Goal: Transaction & Acquisition: Download file/media

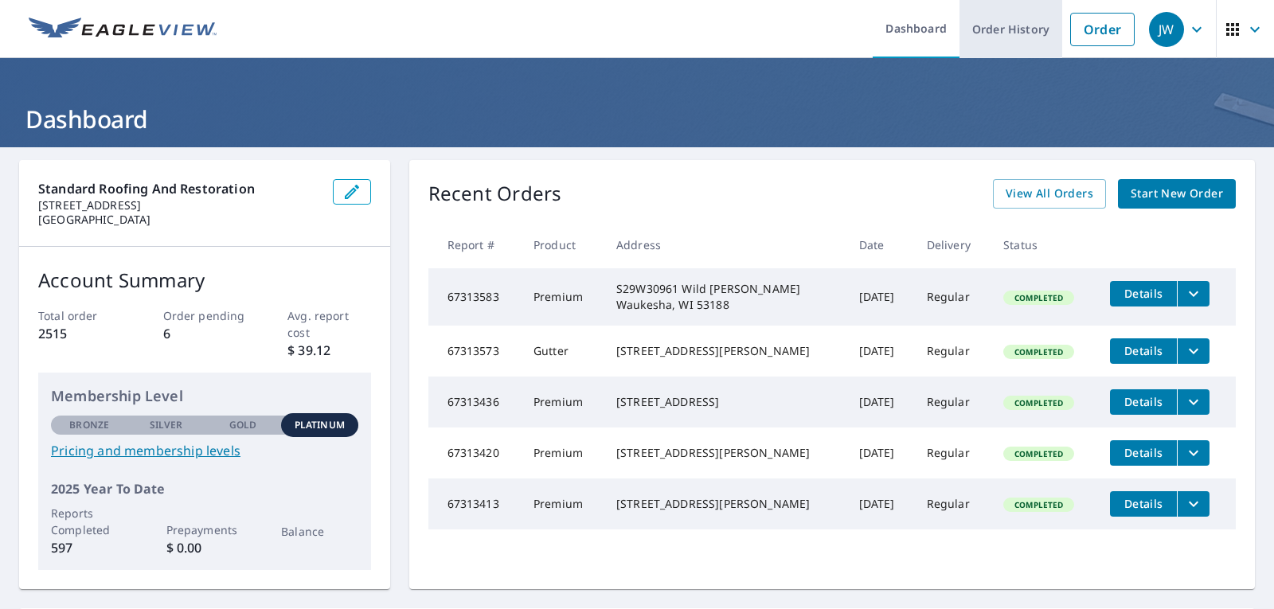
click at [997, 39] on link "Order History" at bounding box center [1010, 29] width 103 height 58
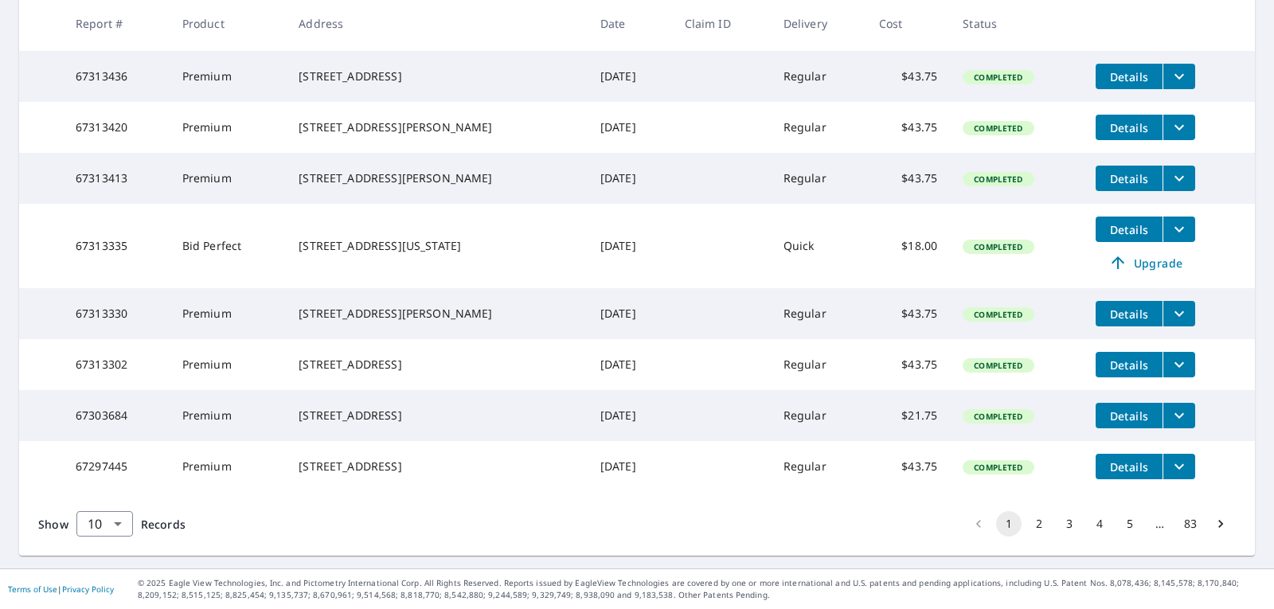
scroll to position [461, 0]
click at [1027, 524] on button "2" at bounding box center [1038, 523] width 25 height 25
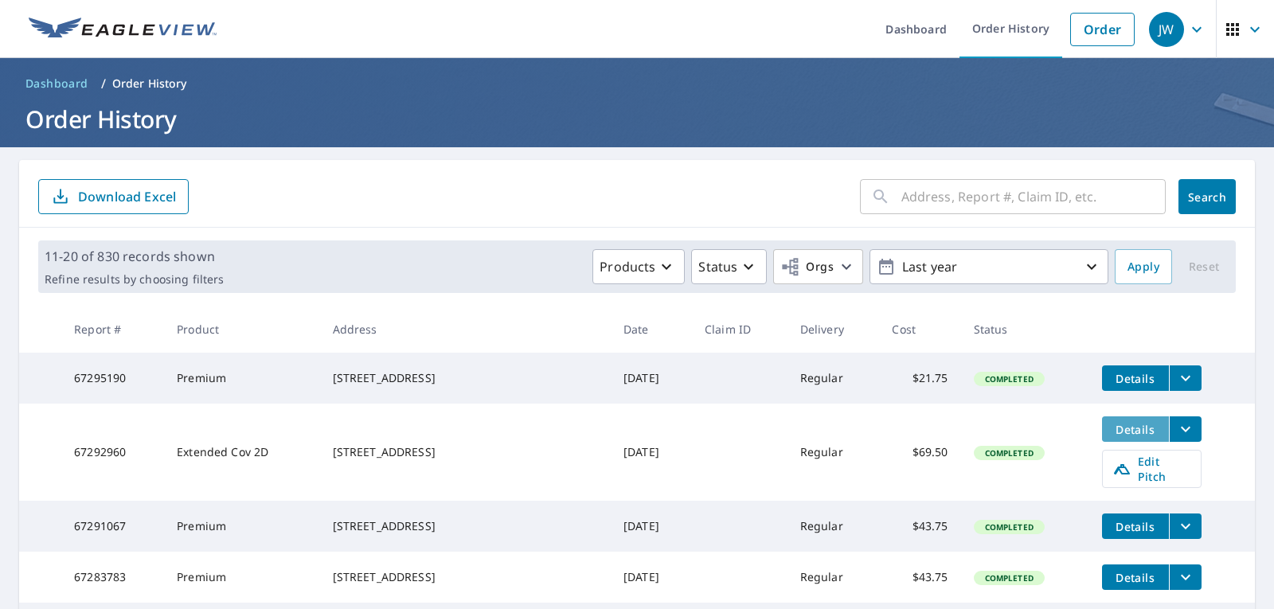
click at [1111, 437] on span "Details" at bounding box center [1135, 429] width 48 height 15
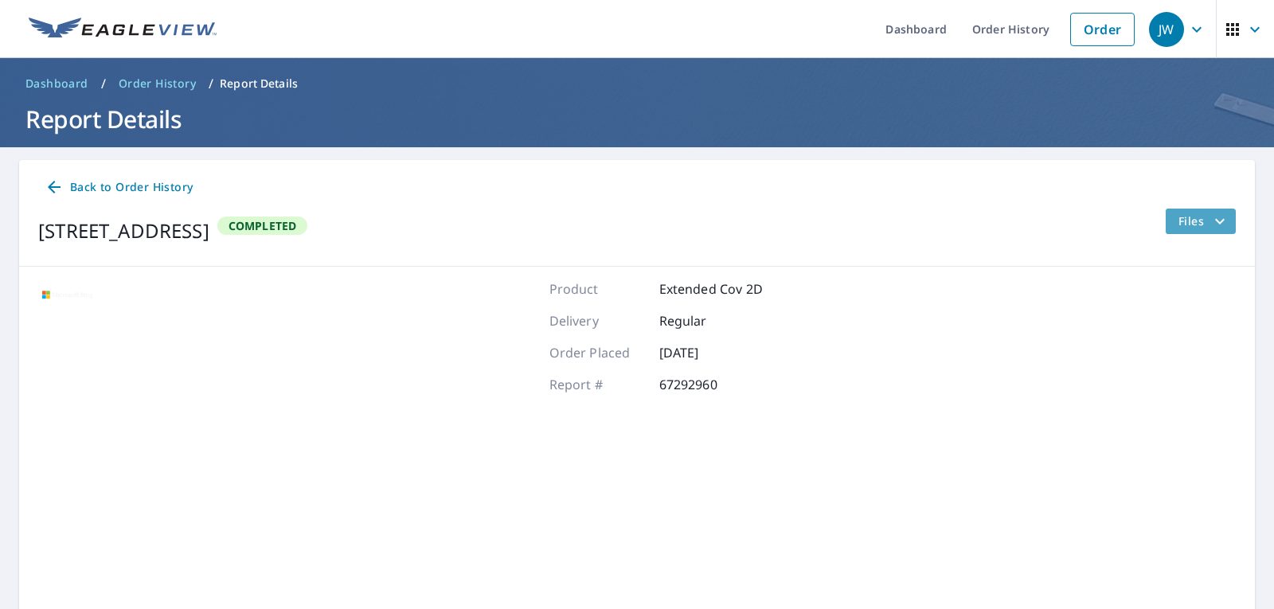
click at [1178, 217] on span "Files" at bounding box center [1203, 221] width 51 height 19
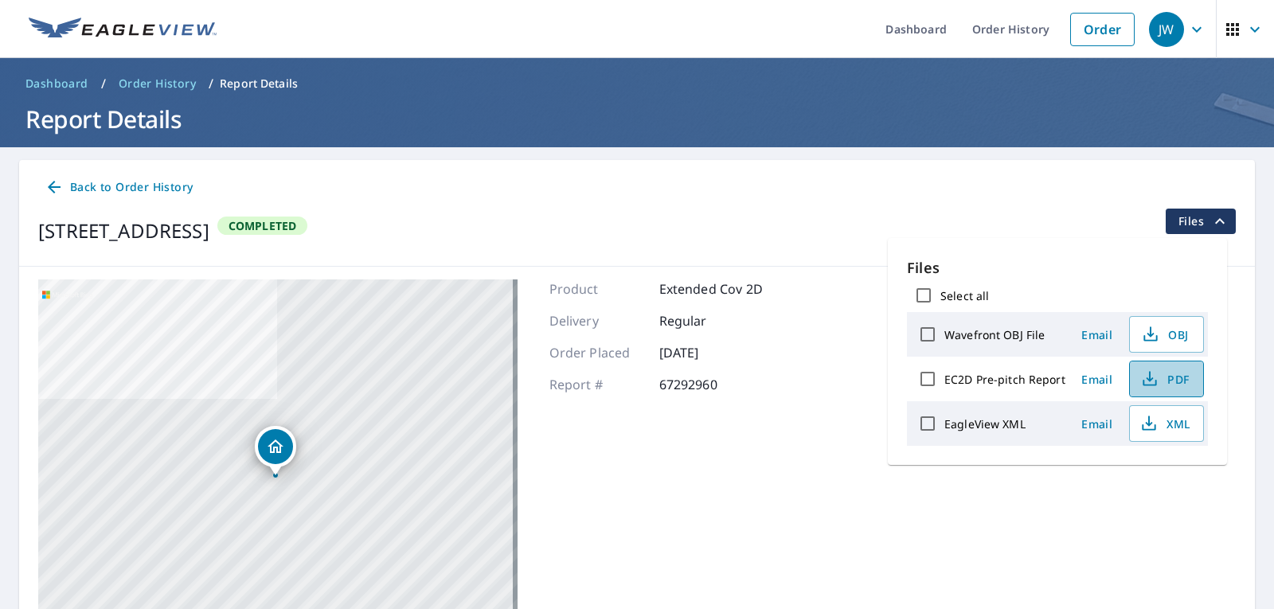
click at [1146, 380] on icon "button" at bounding box center [1149, 376] width 7 height 10
click at [1173, 376] on span "PDF" at bounding box center [1164, 378] width 51 height 19
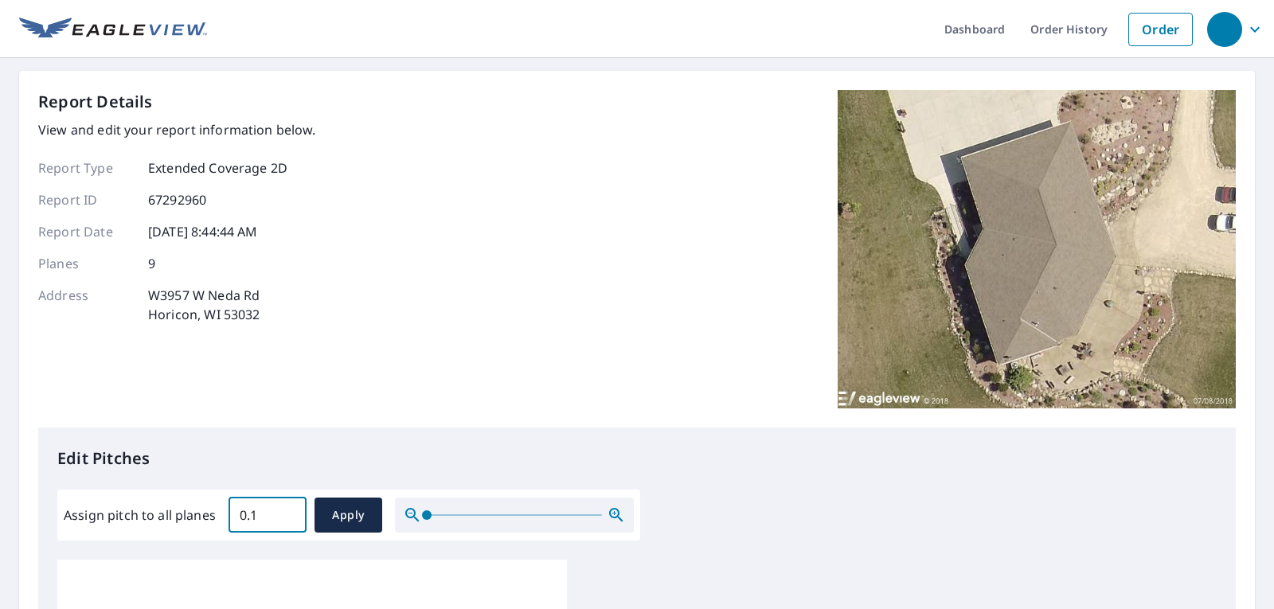
click at [287, 510] on input "0.1" at bounding box center [267, 515] width 78 height 45
click at [287, 510] on input "5.5" at bounding box center [267, 515] width 78 height 45
click at [287, 510] on input "5.6" at bounding box center [267, 515] width 78 height 45
click at [287, 510] on input "5.7" at bounding box center [267, 515] width 78 height 45
click at [287, 510] on input "5.8" at bounding box center [267, 515] width 78 height 45
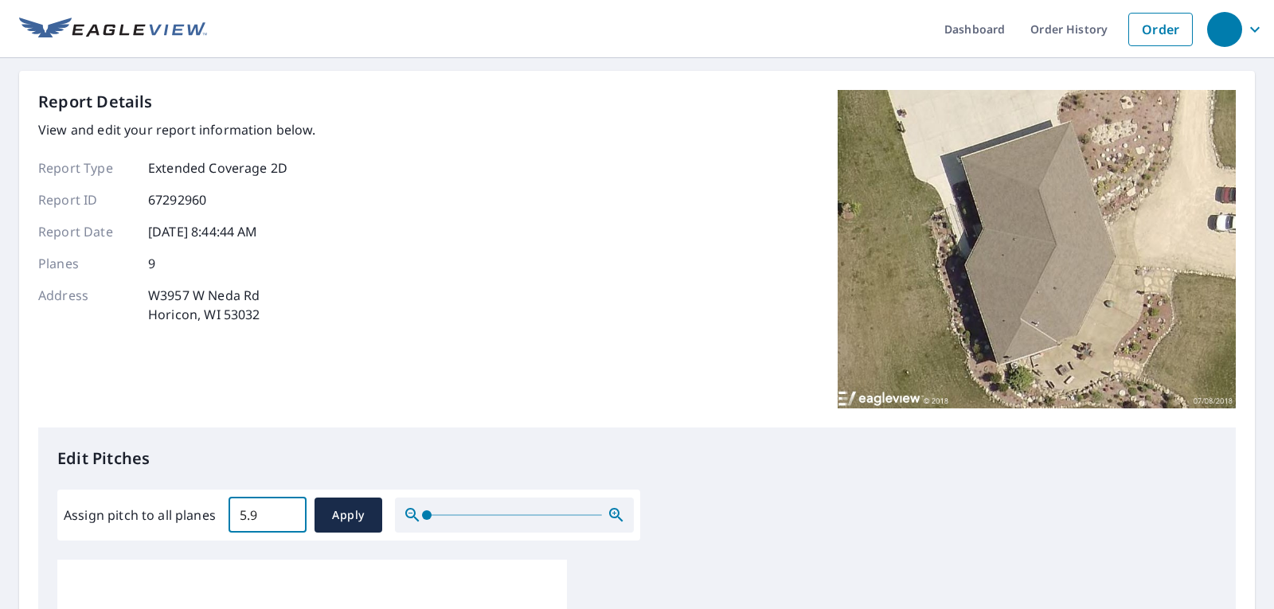
click at [287, 510] on input "5.9" at bounding box center [267, 515] width 78 height 45
type input "6"
click at [287, 510] on input "6" at bounding box center [267, 515] width 78 height 45
click at [336, 517] on span "Apply" at bounding box center [348, 515] width 42 height 20
type input "6"
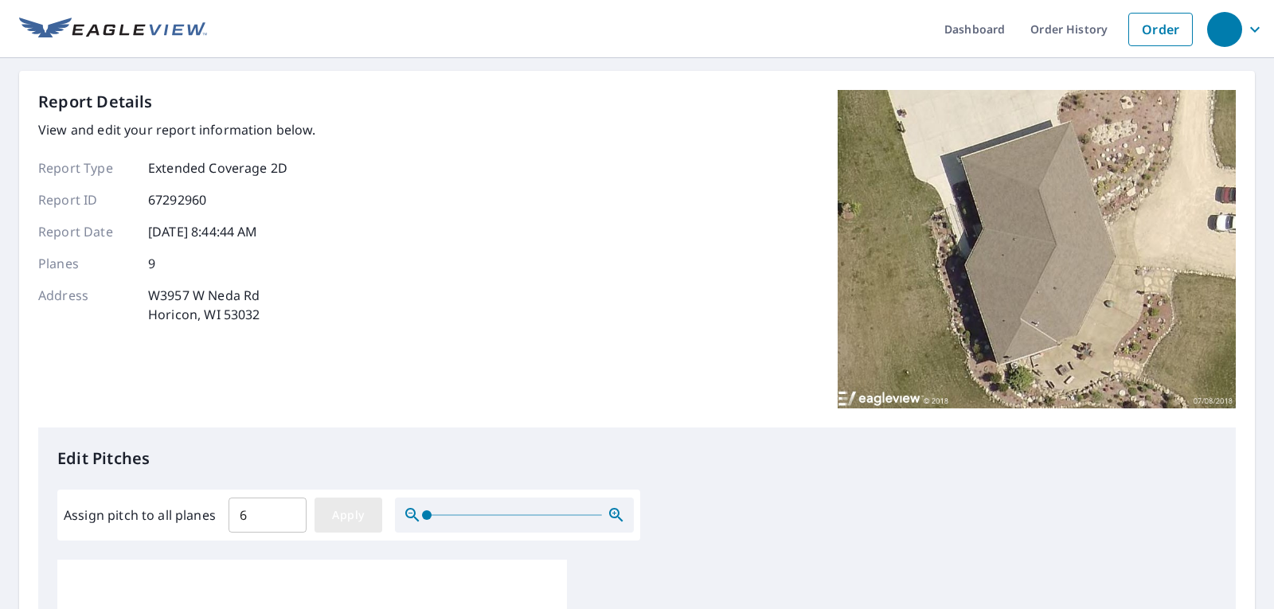
type input "6"
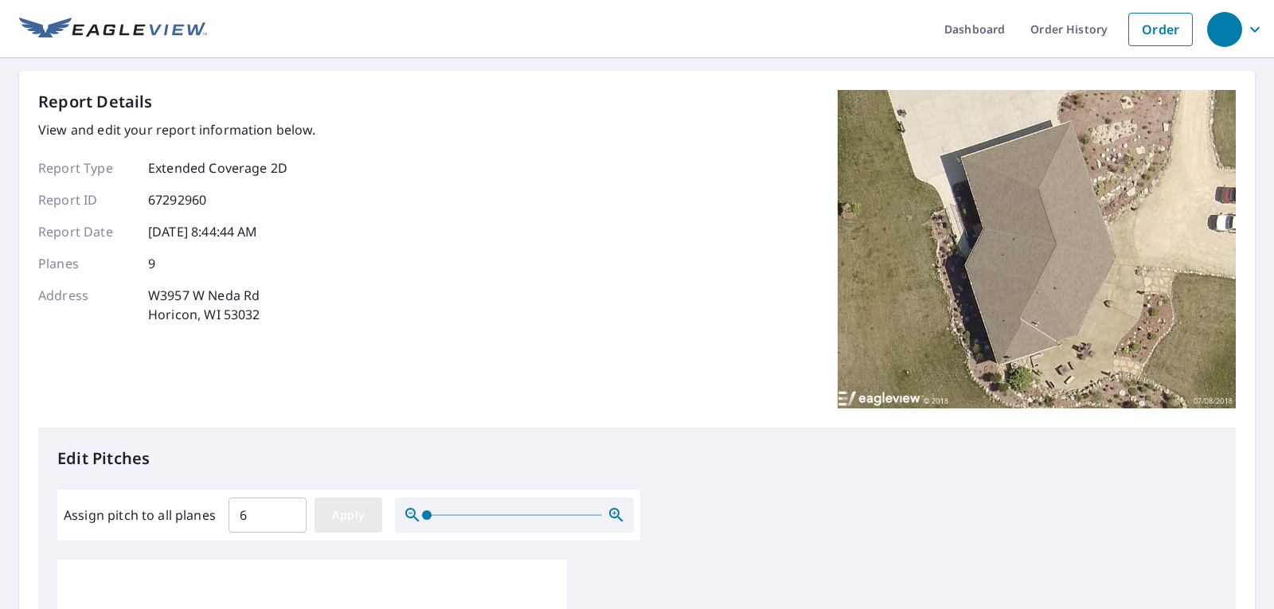
type input "6"
click at [350, 512] on span "Apply" at bounding box center [348, 515] width 42 height 20
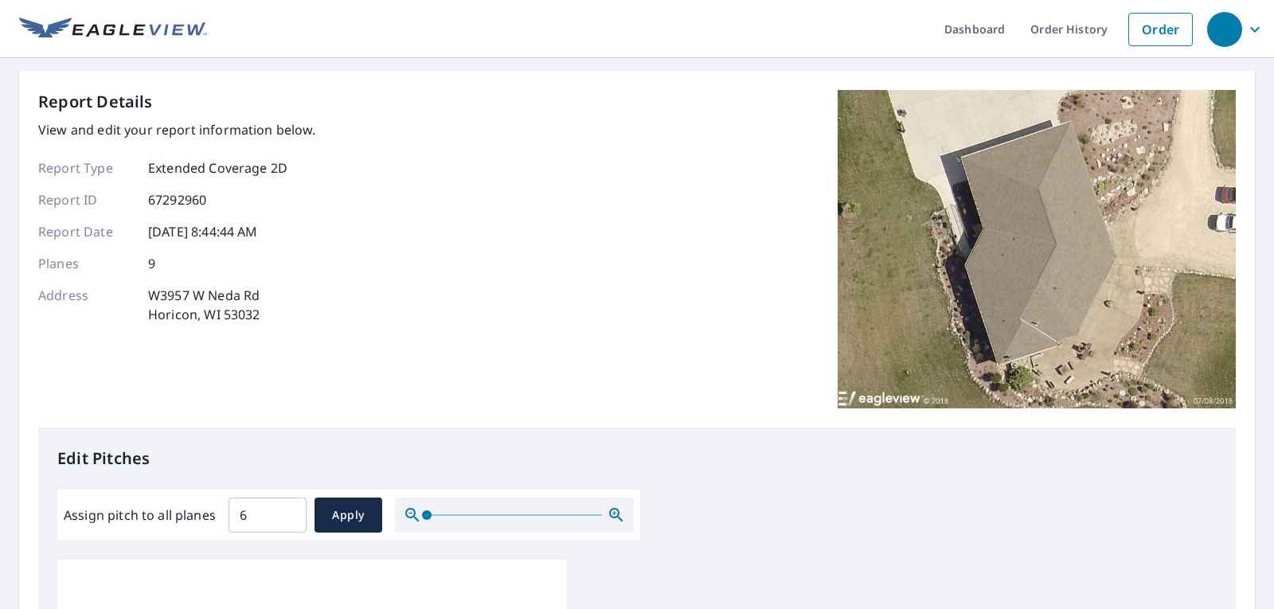
click at [351, 515] on span "Apply" at bounding box center [348, 515] width 42 height 20
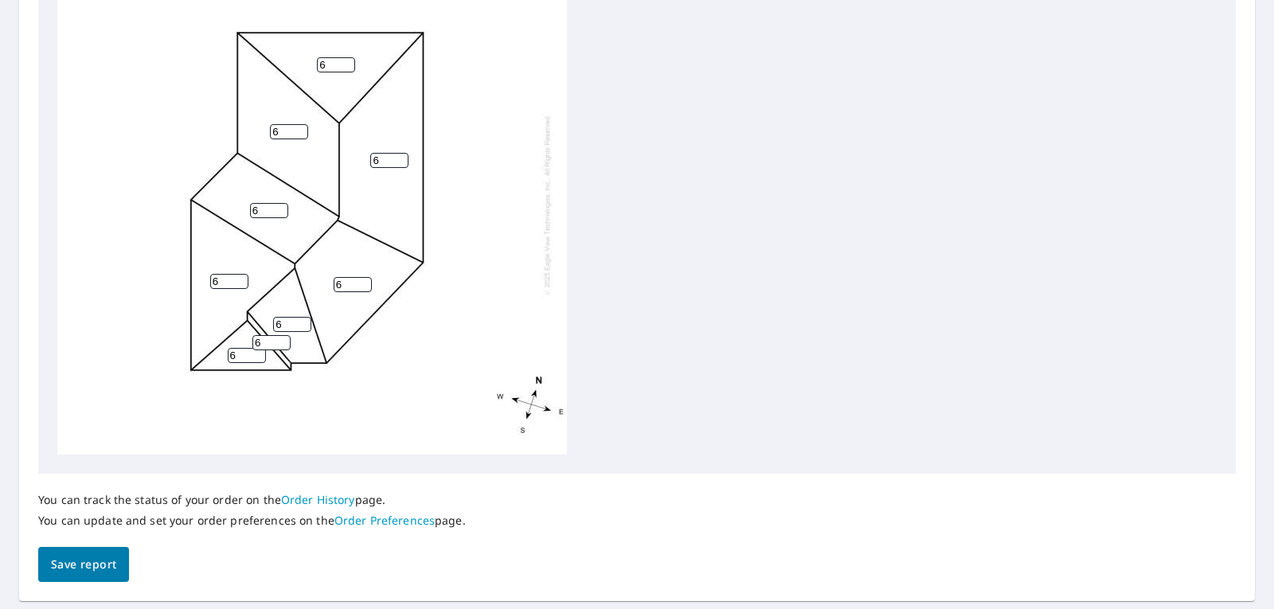
scroll to position [650, 0]
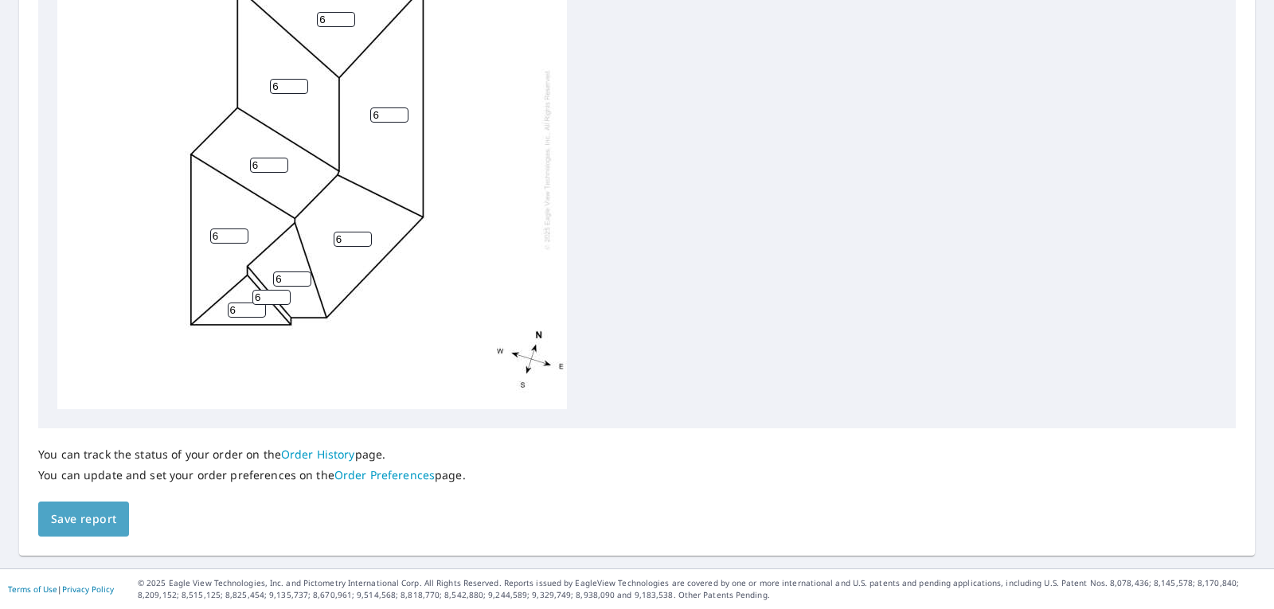
click at [99, 517] on span "Save report" at bounding box center [83, 519] width 65 height 20
click at [99, 517] on div "You can track the status of your order on the Order History page. You can updat…" at bounding box center [636, 482] width 1197 height 109
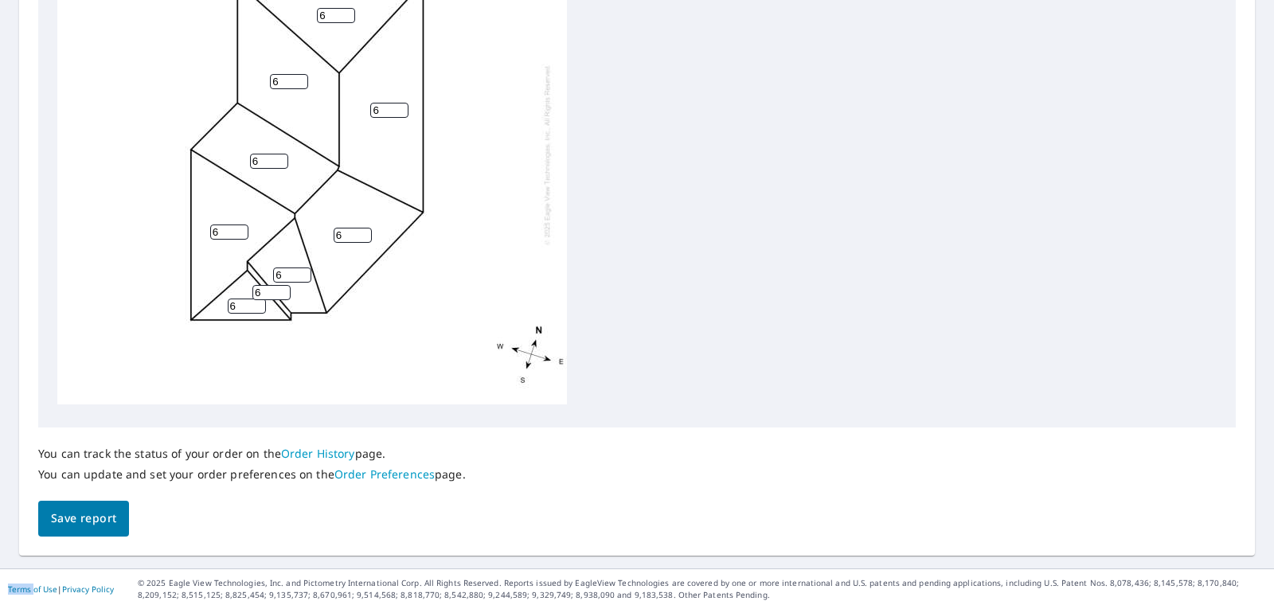
click at [97, 518] on span "Save report" at bounding box center [83, 519] width 65 height 20
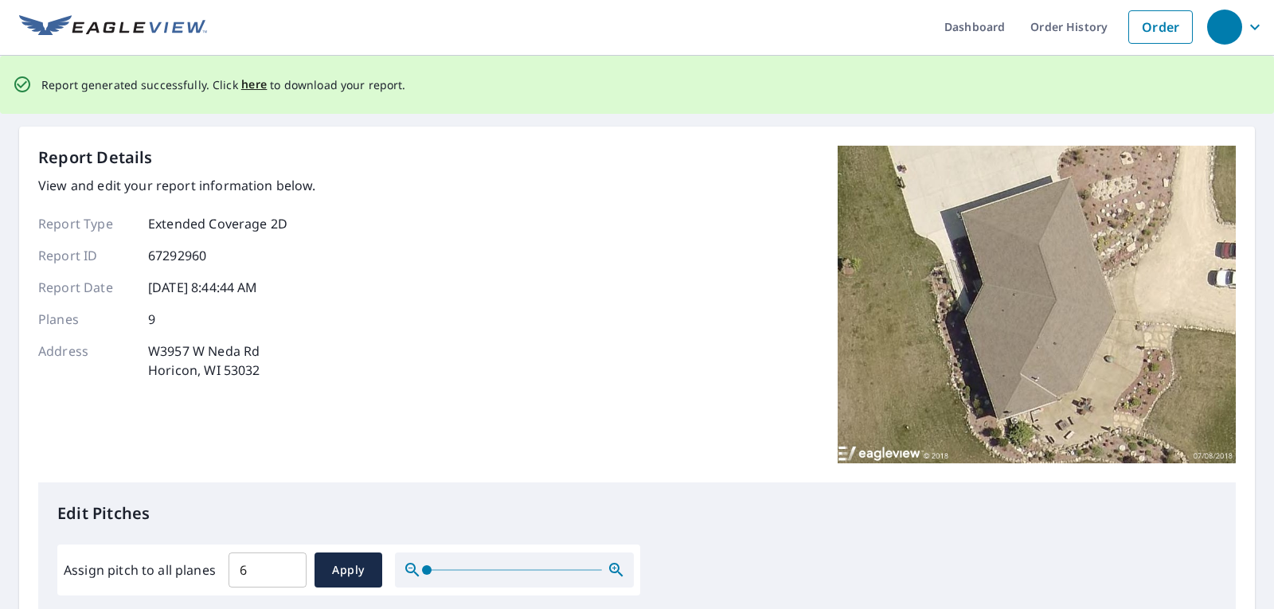
scroll to position [0, 0]
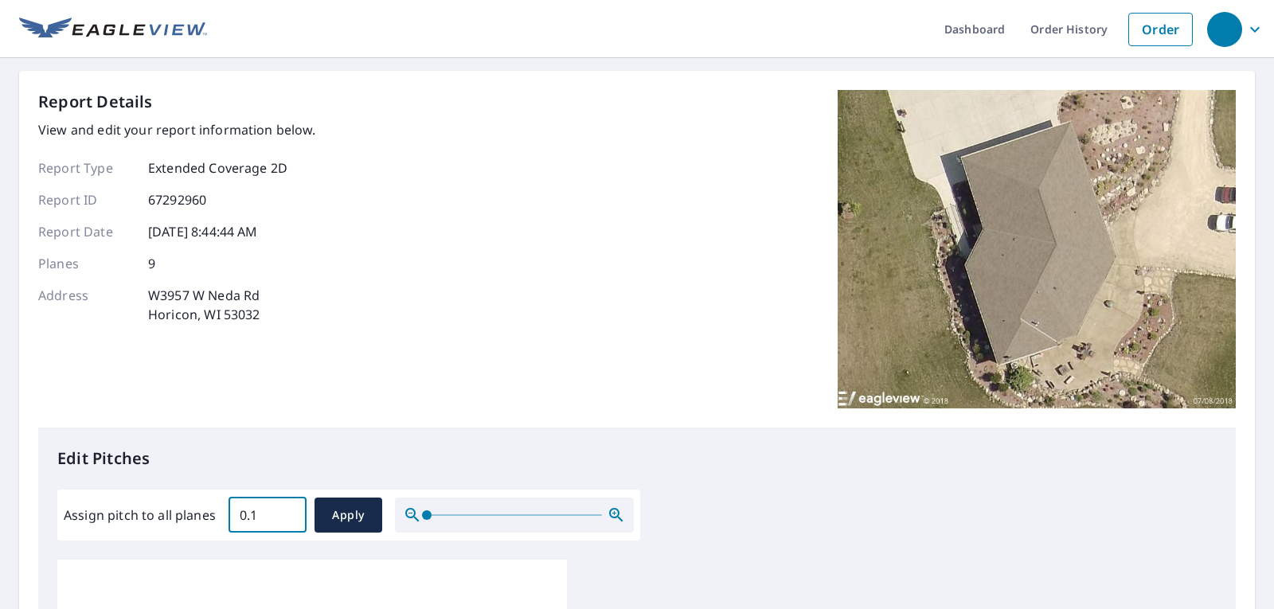
click at [287, 509] on input "0.1" at bounding box center [267, 515] width 78 height 45
click at [287, 509] on input "5.9" at bounding box center [267, 515] width 78 height 45
type input "6"
click at [287, 509] on input "6" at bounding box center [267, 515] width 78 height 45
click at [337, 509] on span "Apply" at bounding box center [348, 515] width 42 height 20
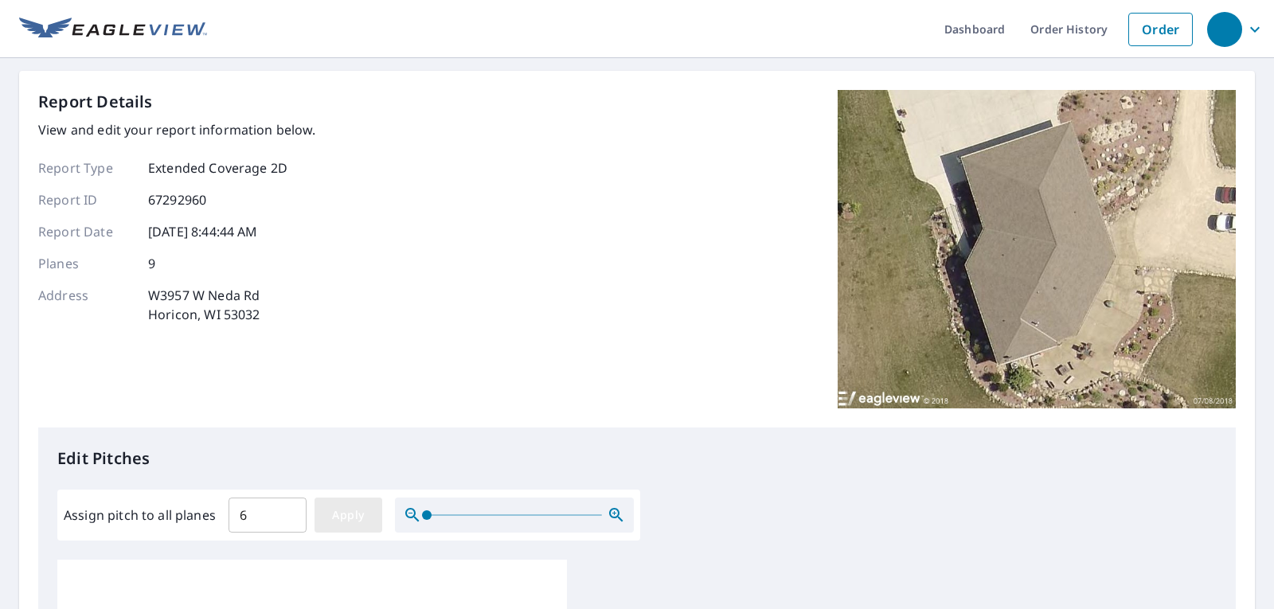
click at [352, 519] on span "Apply" at bounding box center [348, 515] width 42 height 20
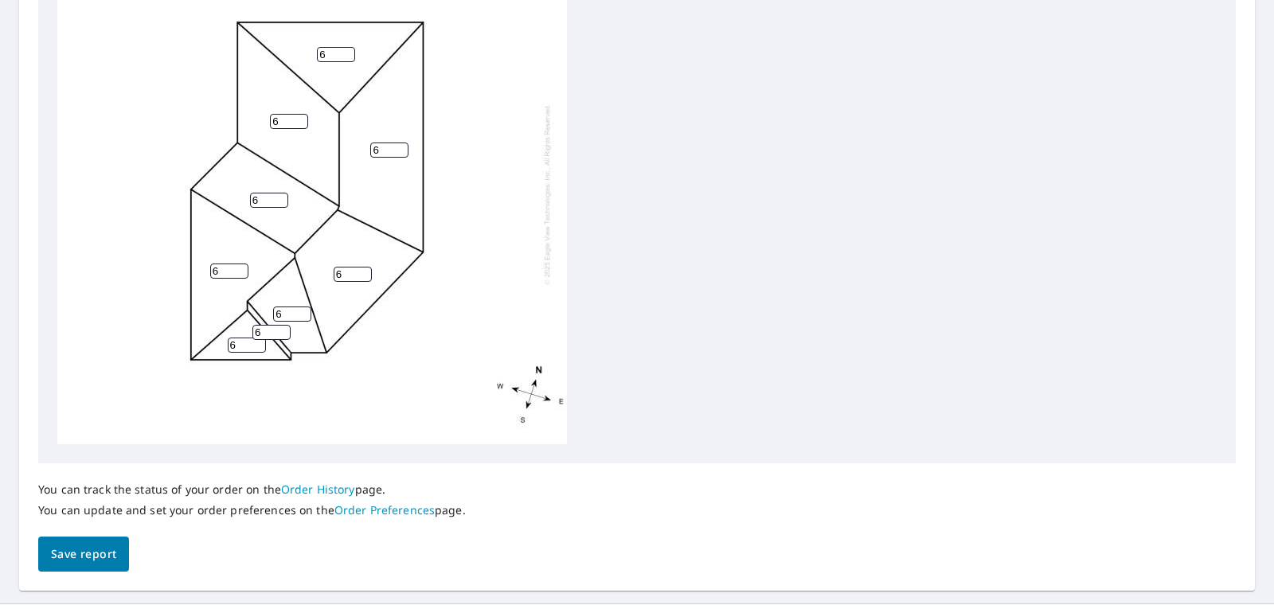
scroll to position [650, 0]
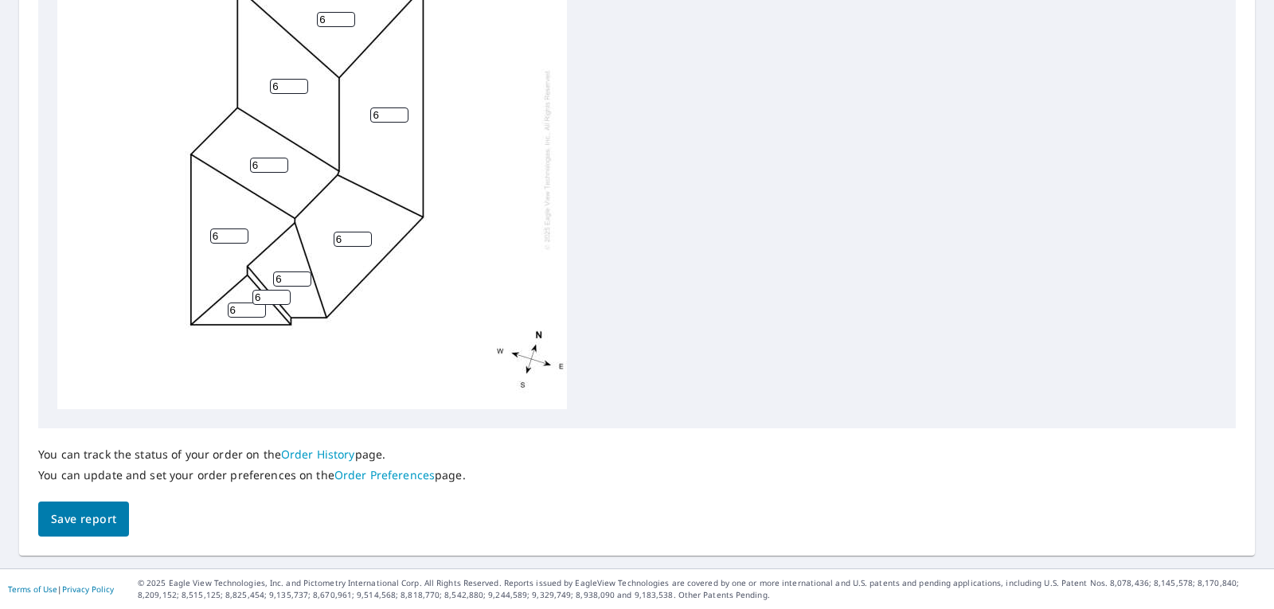
click at [308, 456] on link "Order History" at bounding box center [318, 454] width 74 height 15
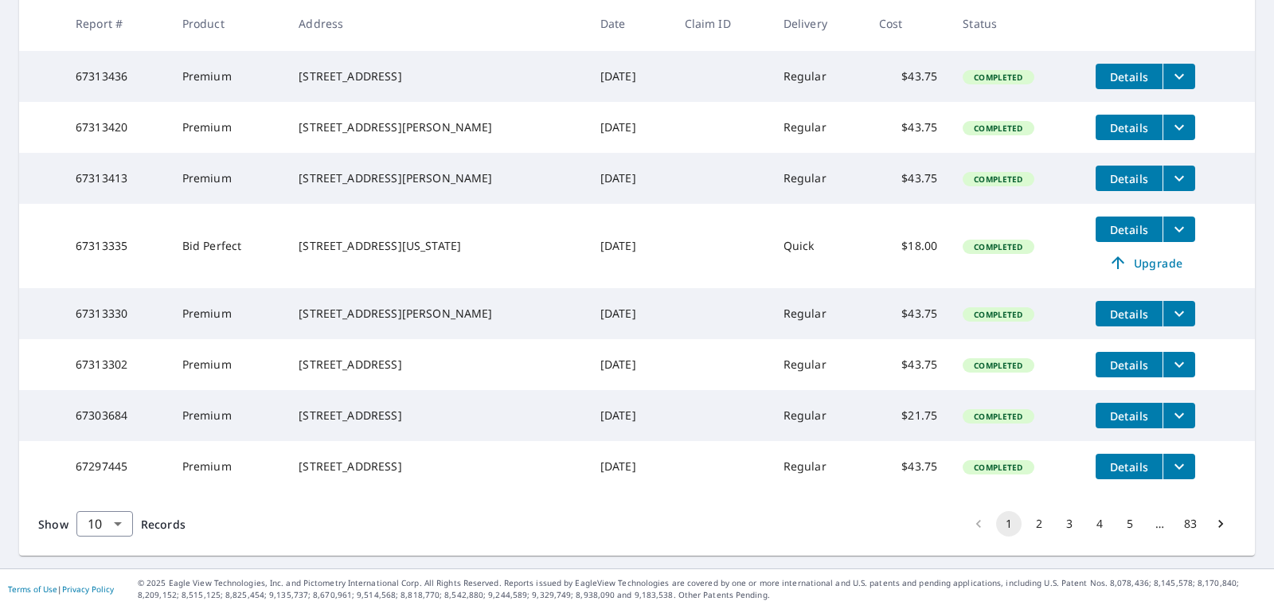
scroll to position [461, 0]
click at [1028, 524] on button "2" at bounding box center [1038, 523] width 25 height 25
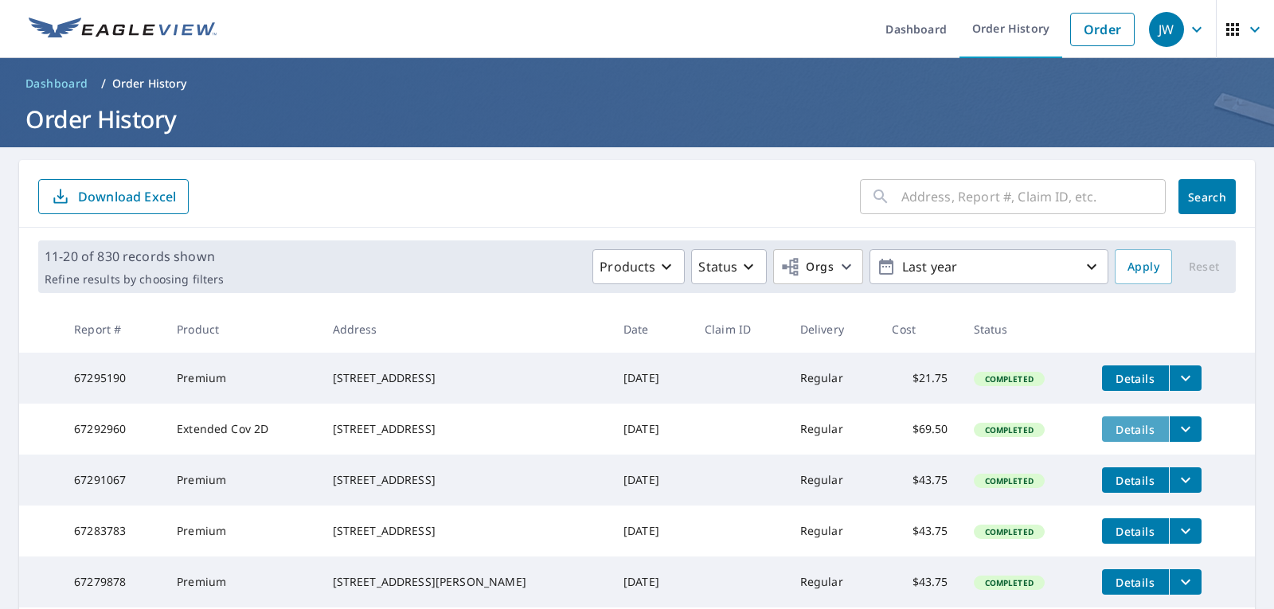
click at [1127, 434] on span "Details" at bounding box center [1135, 429] width 48 height 15
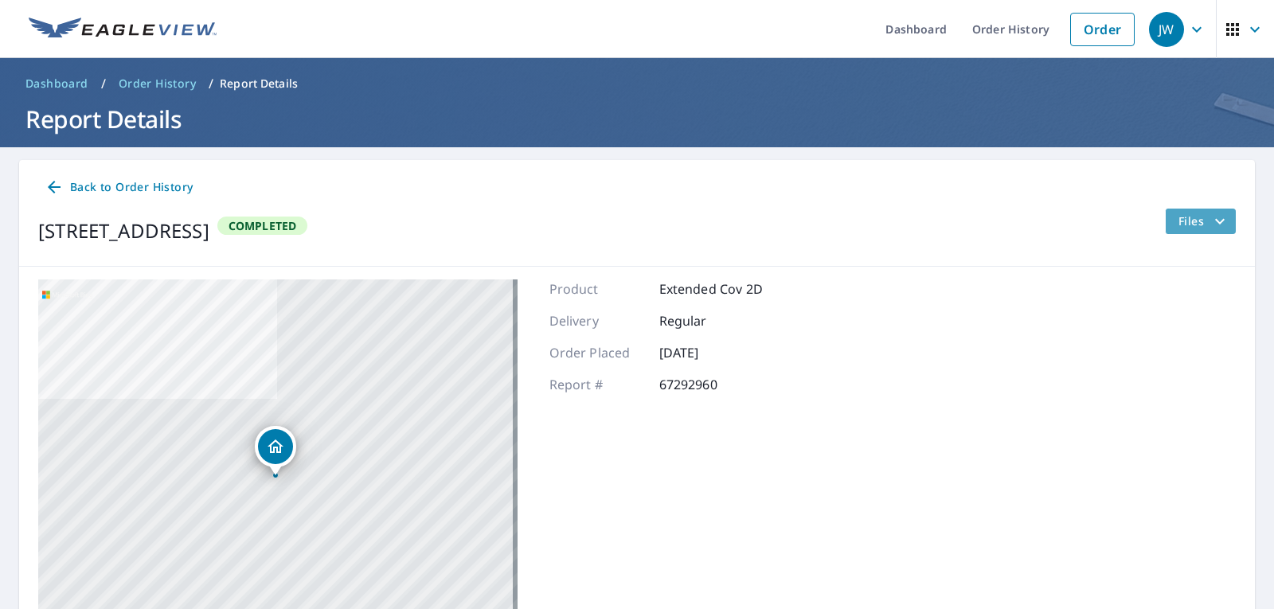
click at [1182, 220] on span "Files" at bounding box center [1203, 221] width 51 height 19
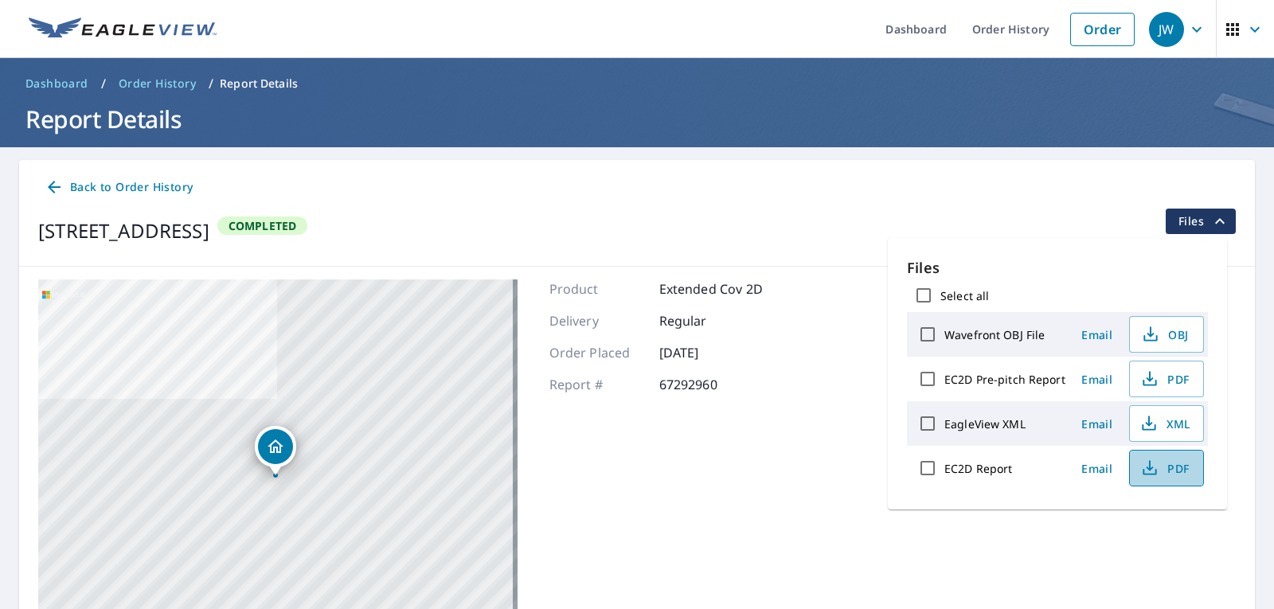
click at [1169, 470] on span "PDF" at bounding box center [1164, 468] width 51 height 19
click at [1168, 421] on span "XML" at bounding box center [1164, 423] width 51 height 19
click at [1175, 423] on span "XML" at bounding box center [1164, 423] width 51 height 19
click at [1155, 464] on icon "button" at bounding box center [1149, 468] width 19 height 19
click at [1177, 334] on span "OBJ" at bounding box center [1164, 334] width 51 height 19
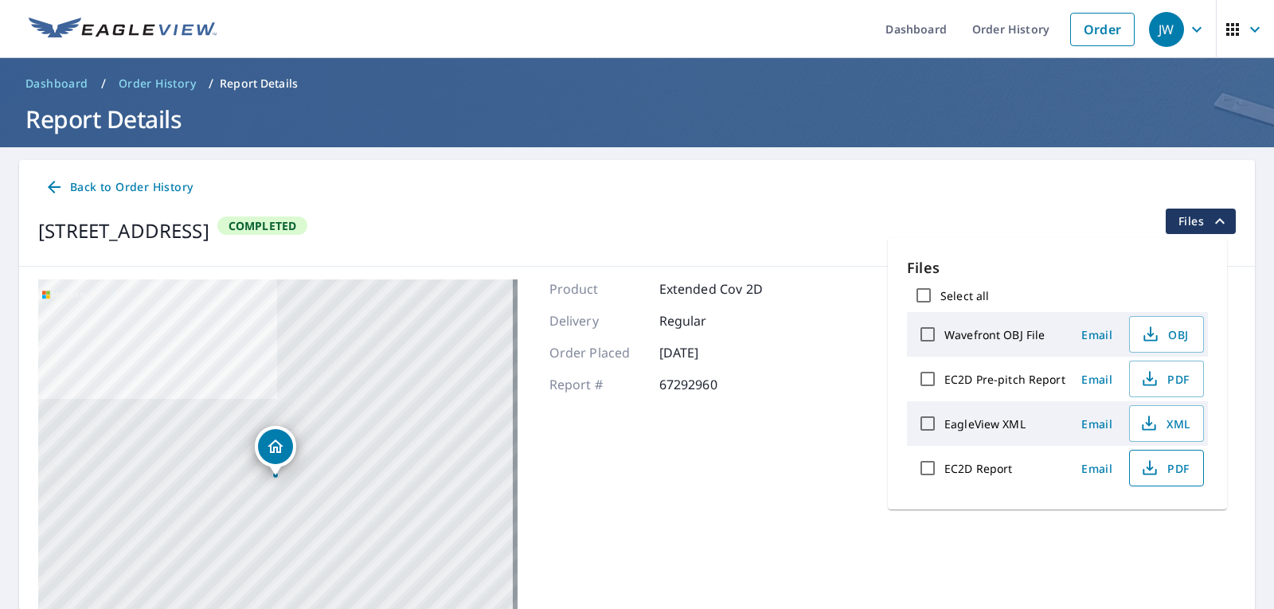
click at [891, 205] on div "Back to Order History W3957 W Neda Rd Horicon, WI 53032 Completed Files" at bounding box center [636, 213] width 1235 height 107
